Goal: Check status: Check status

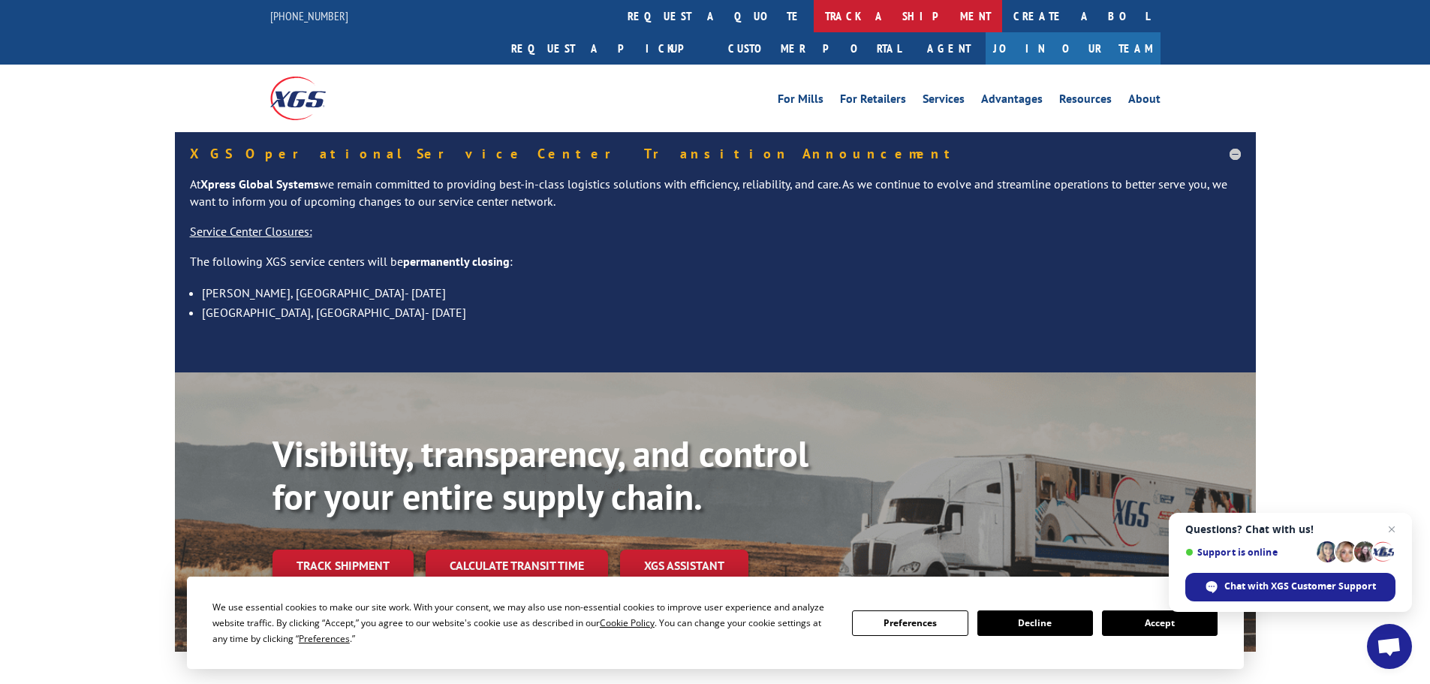
click at [813, 8] on link "track a shipment" at bounding box center [907, 16] width 188 height 32
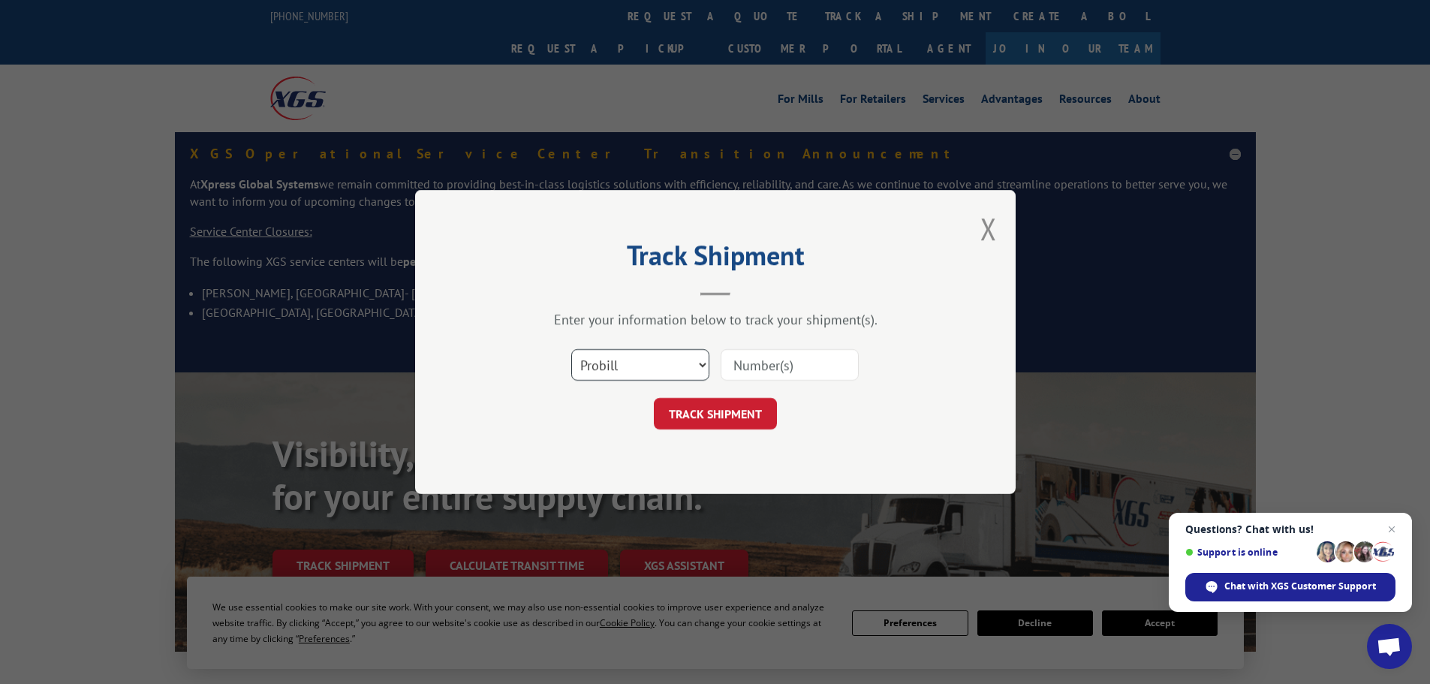
click at [660, 361] on select "Select category... Probill BOL PO" at bounding box center [640, 365] width 138 height 32
click at [571, 349] on select "Select category... Probill BOL PO" at bounding box center [640, 365] width 138 height 32
click at [741, 385] on div "Select category... Probill BOL PO" at bounding box center [715, 365] width 450 height 50
click at [752, 366] on input at bounding box center [789, 365] width 138 height 32
click at [740, 367] on input at bounding box center [789, 365] width 138 height 32
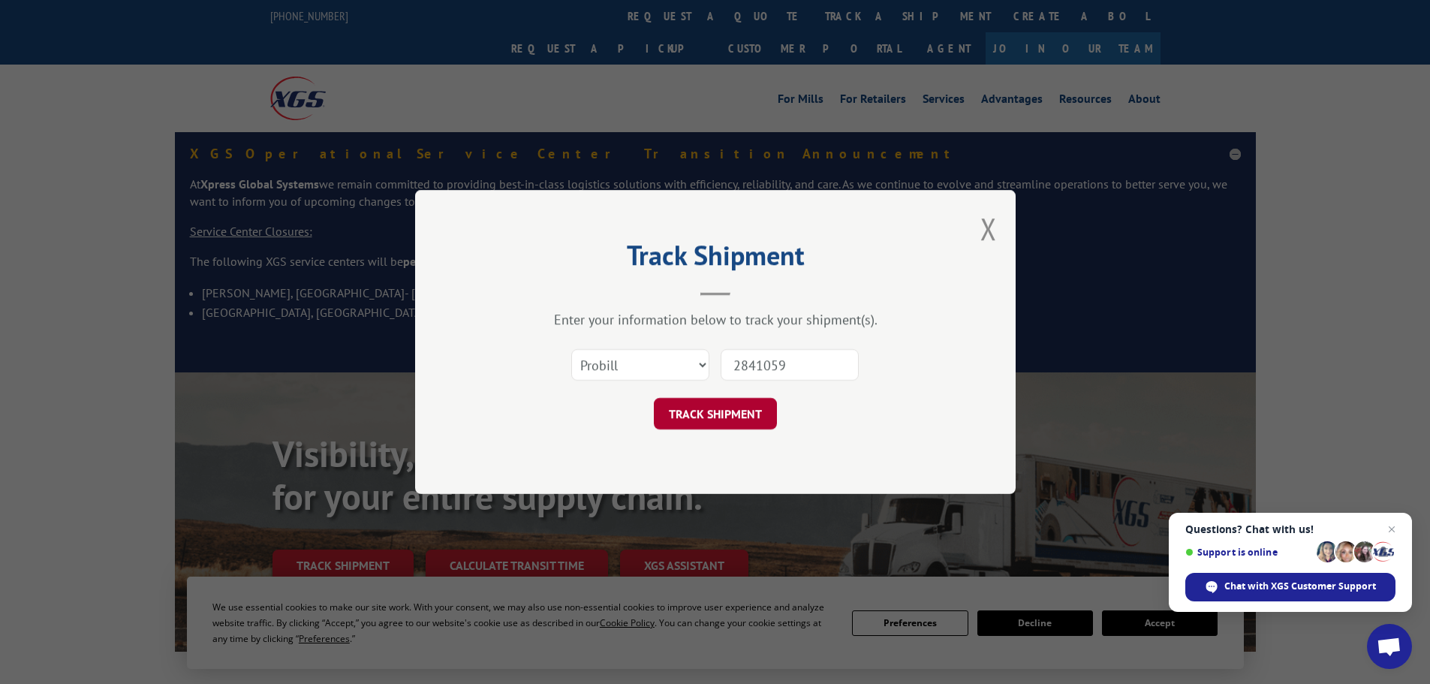
type input "2841059"
click at [709, 424] on button "TRACK SHIPMENT" at bounding box center [715, 414] width 123 height 32
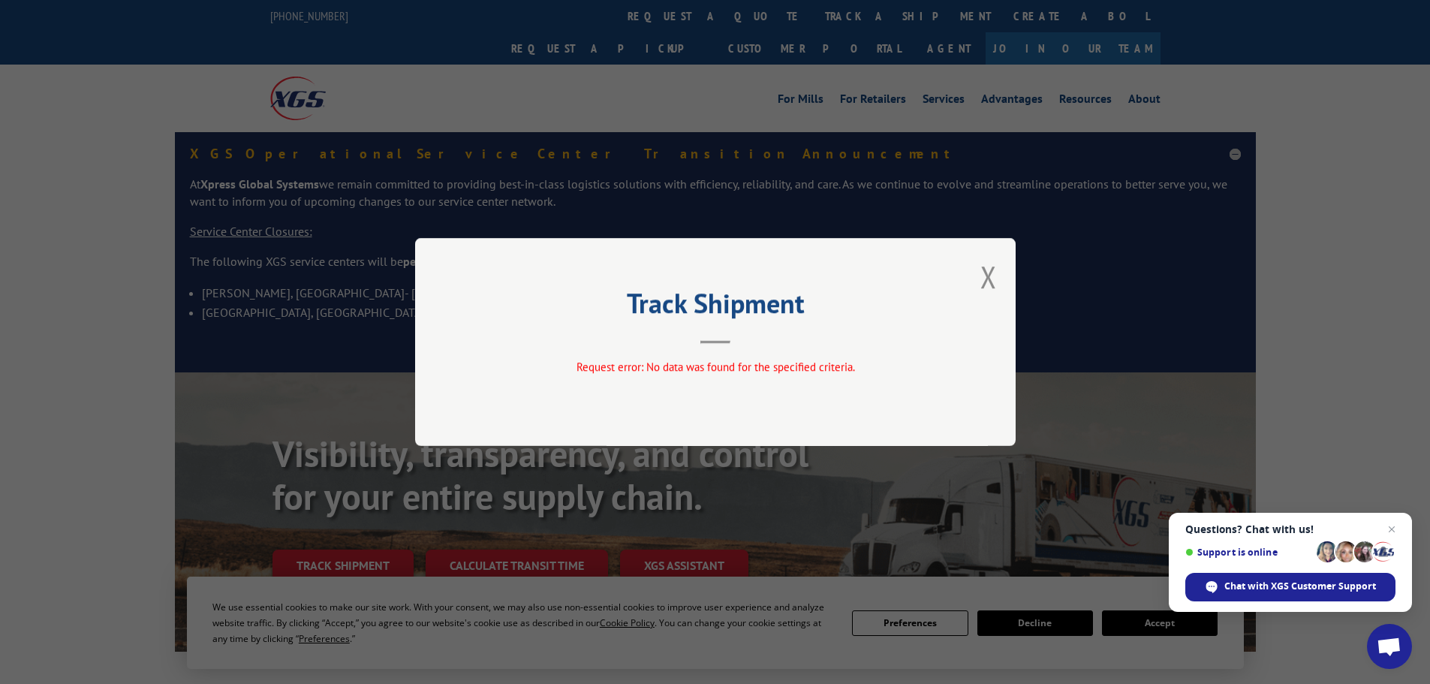
drag, startPoint x: 988, startPoint y: 278, endPoint x: 980, endPoint y: 276, distance: 8.4
click at [986, 278] on button "Close modal" at bounding box center [988, 277] width 17 height 40
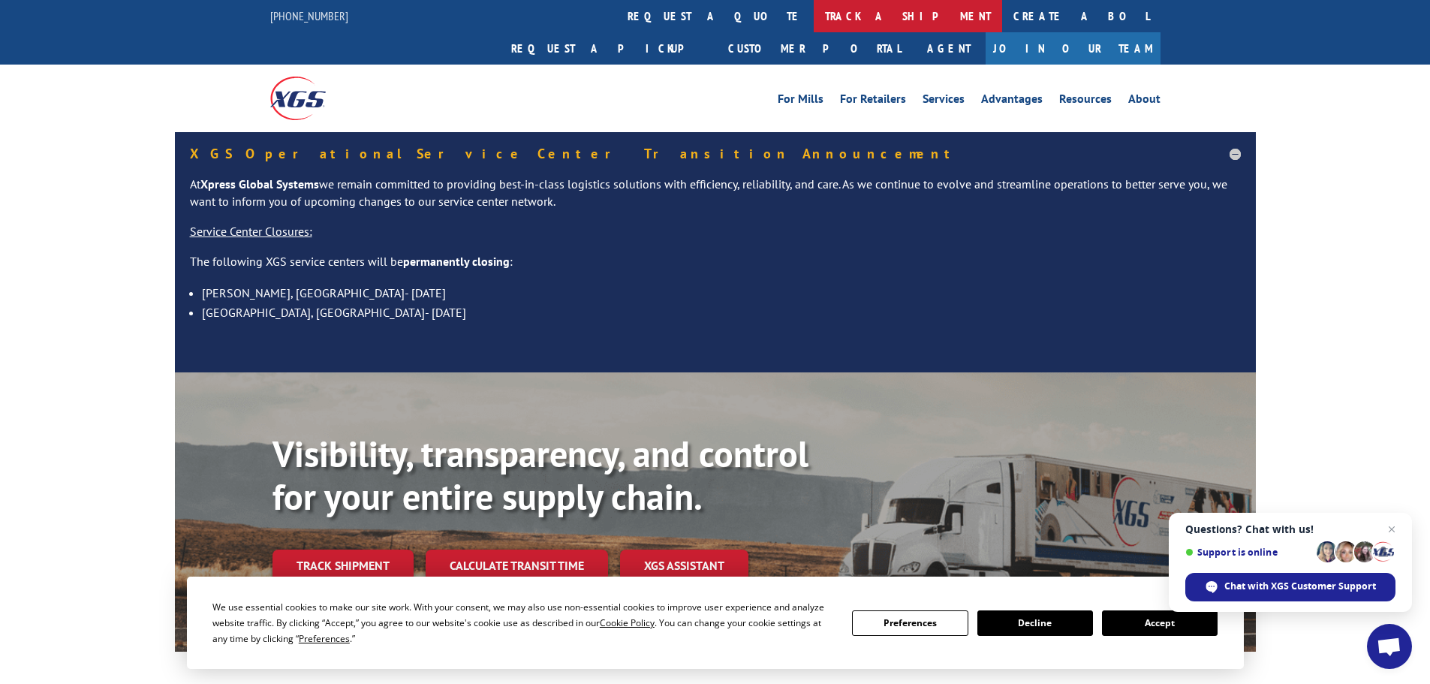
click at [813, 16] on link "track a shipment" at bounding box center [907, 16] width 188 height 32
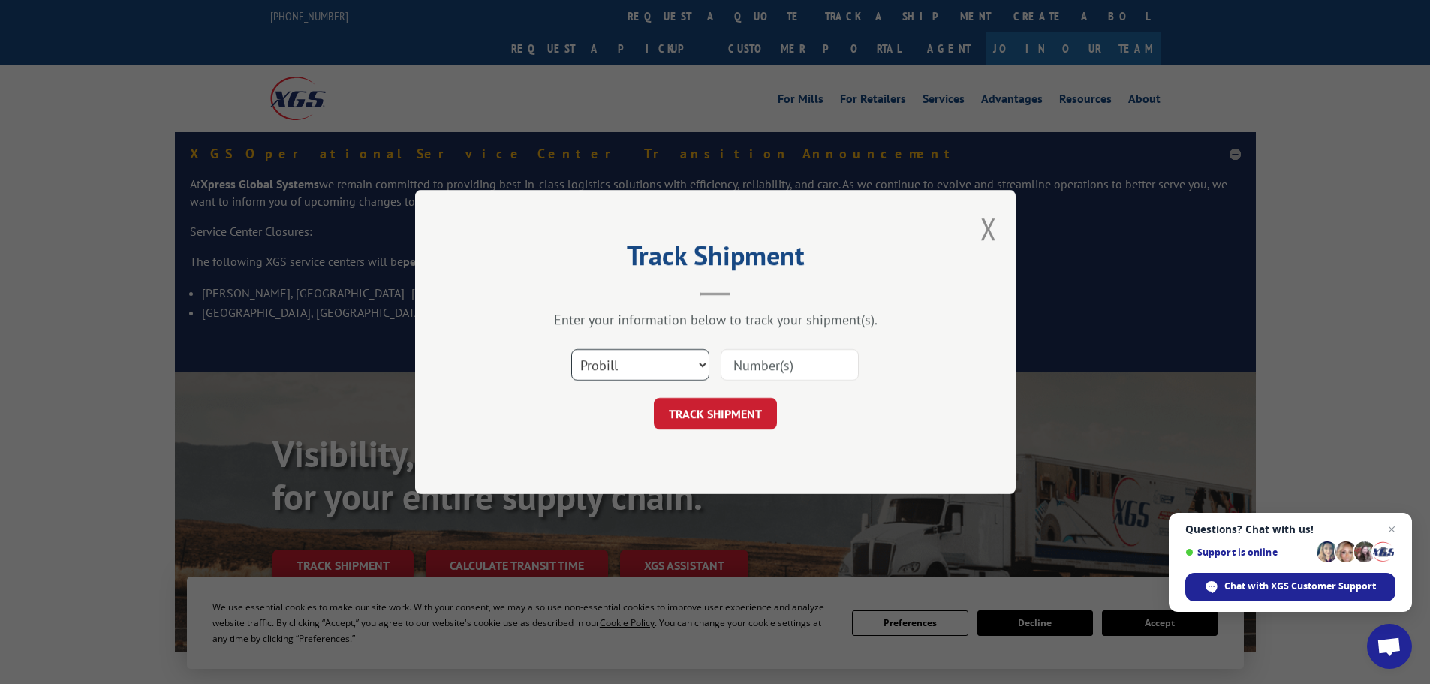
click at [643, 357] on select "Select category... Probill BOL PO" at bounding box center [640, 365] width 138 height 32
select select "bol"
click at [571, 349] on select "Select category... Probill BOL PO" at bounding box center [640, 365] width 138 height 32
click at [750, 356] on input at bounding box center [789, 365] width 138 height 32
type input "2841059"
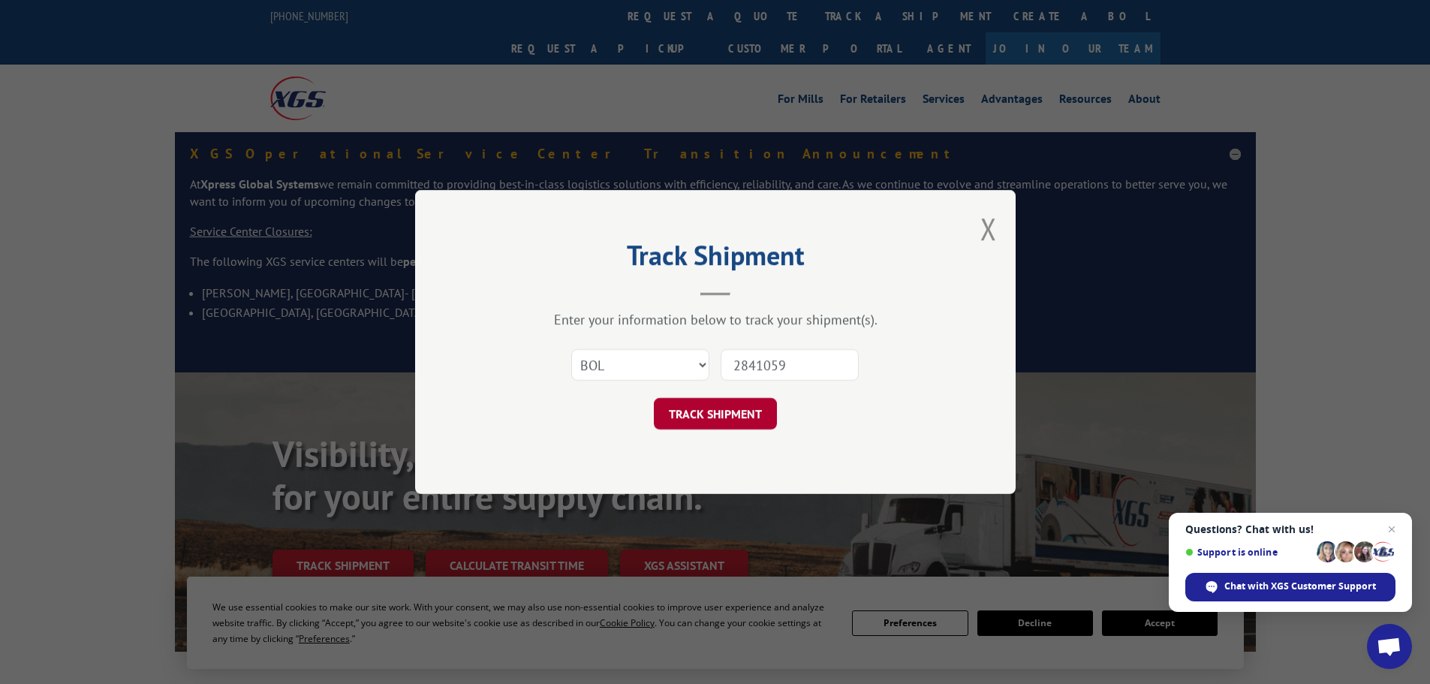
click at [718, 405] on button "TRACK SHIPMENT" at bounding box center [715, 414] width 123 height 32
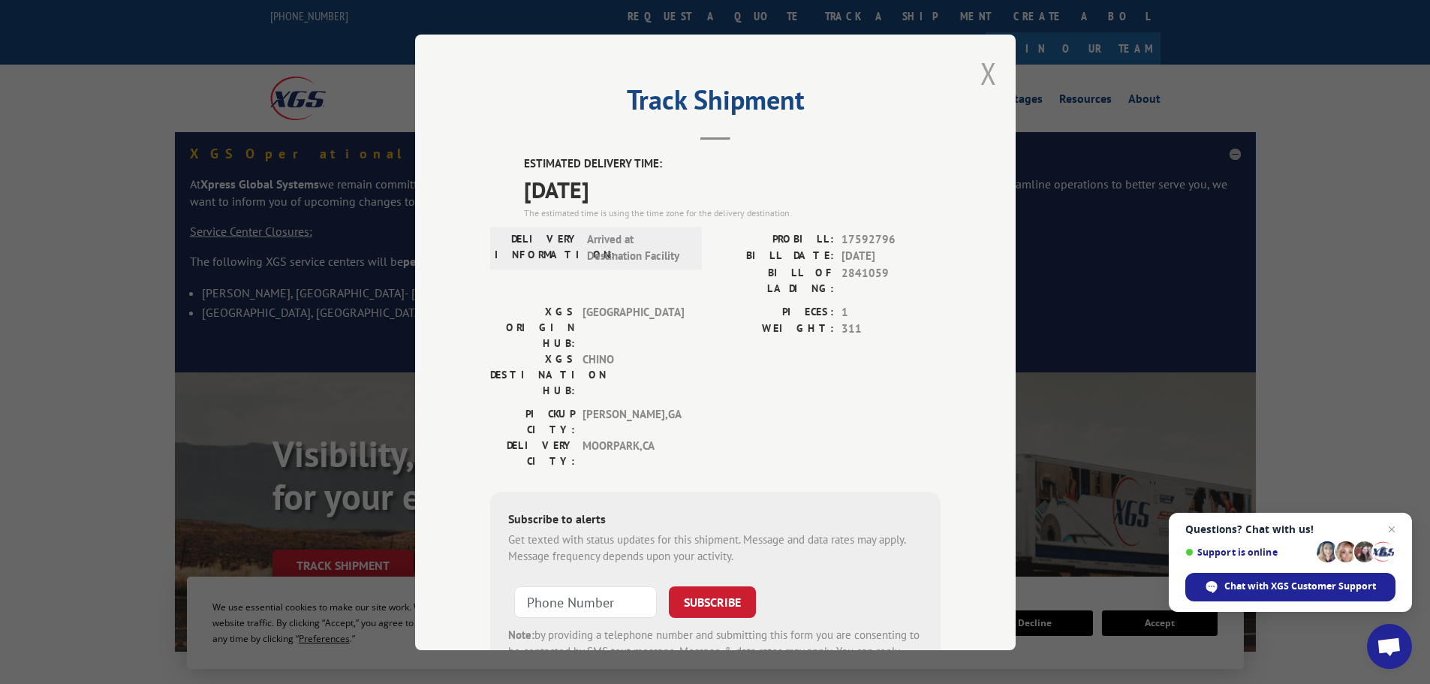
click at [980, 76] on button "Close modal" at bounding box center [988, 73] width 17 height 40
